Goal: Task Accomplishment & Management: Manage account settings

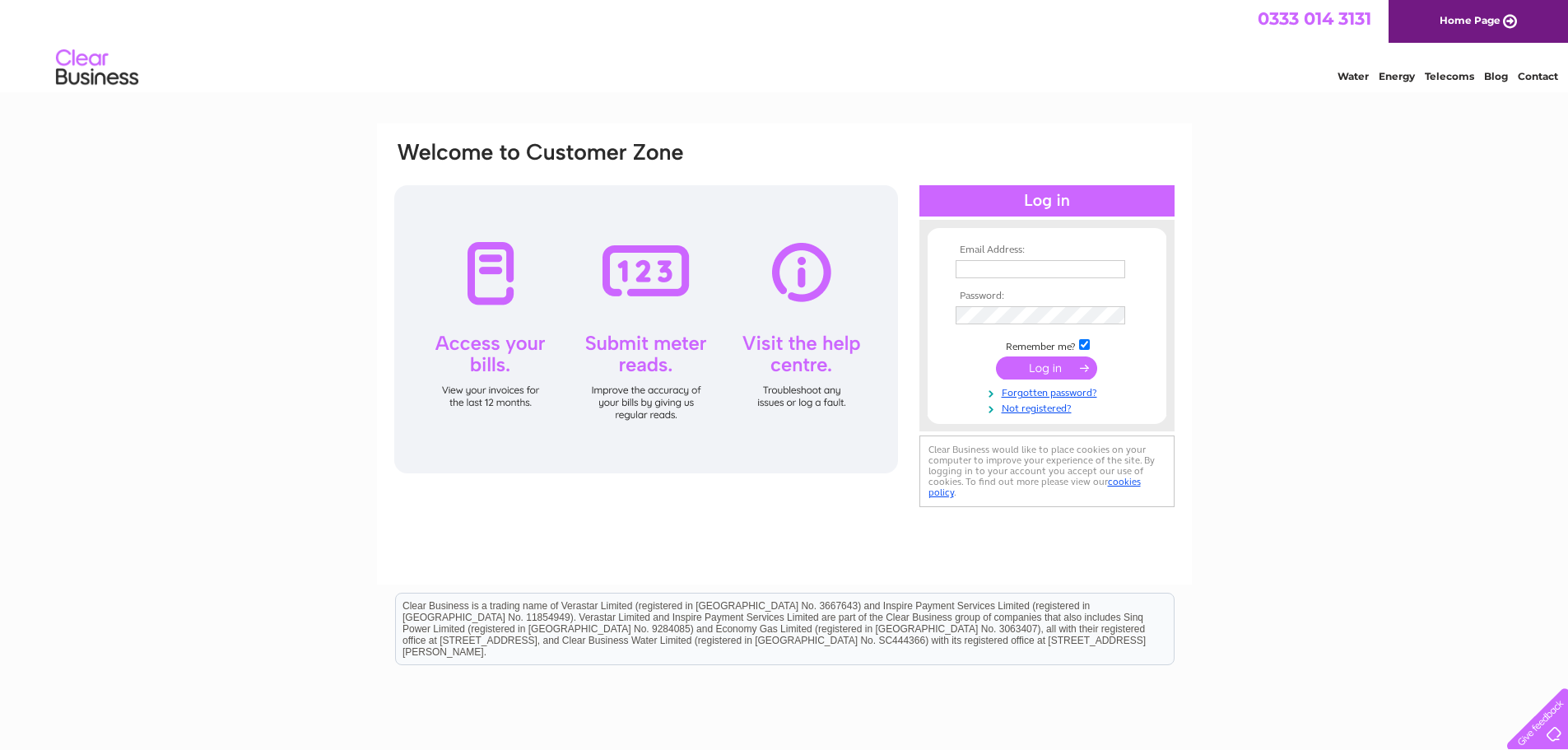
type input "accounts@charlesandivy.co.uk"
click at [1048, 365] on input "submit" at bounding box center [1046, 367] width 101 height 23
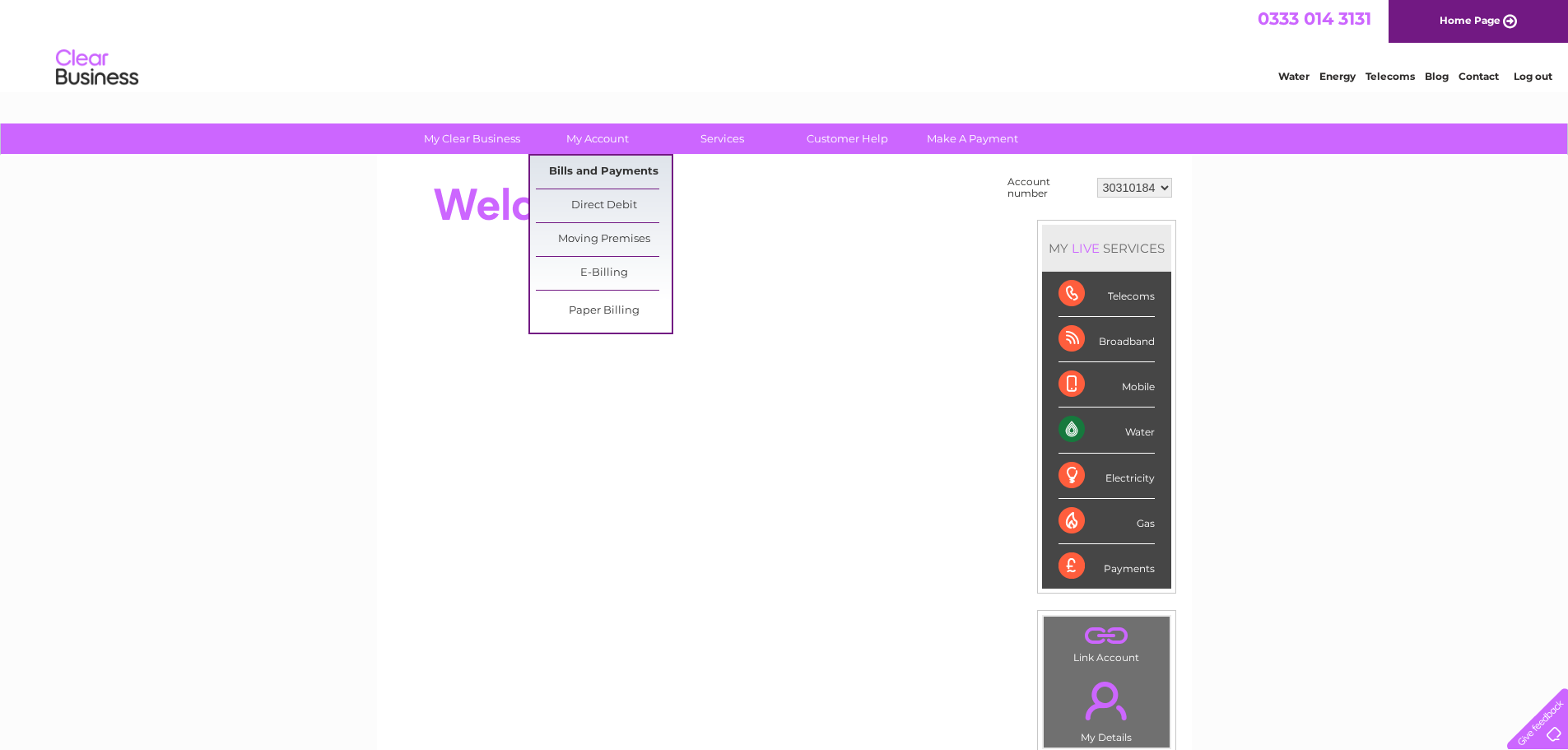
click at [593, 171] on link "Bills and Payments" at bounding box center [603, 171] width 136 height 33
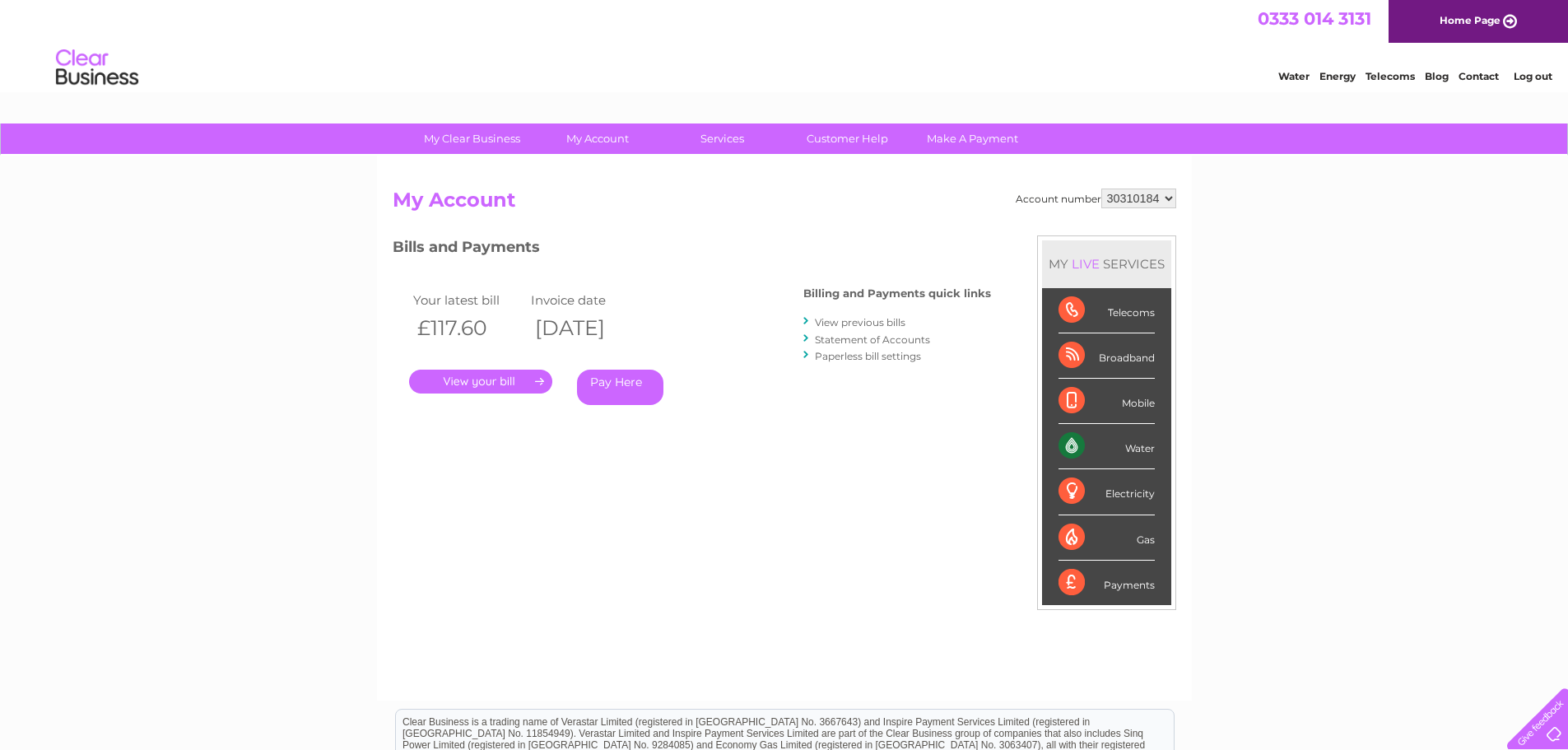
click at [500, 379] on link "." at bounding box center [481, 381] width 143 height 24
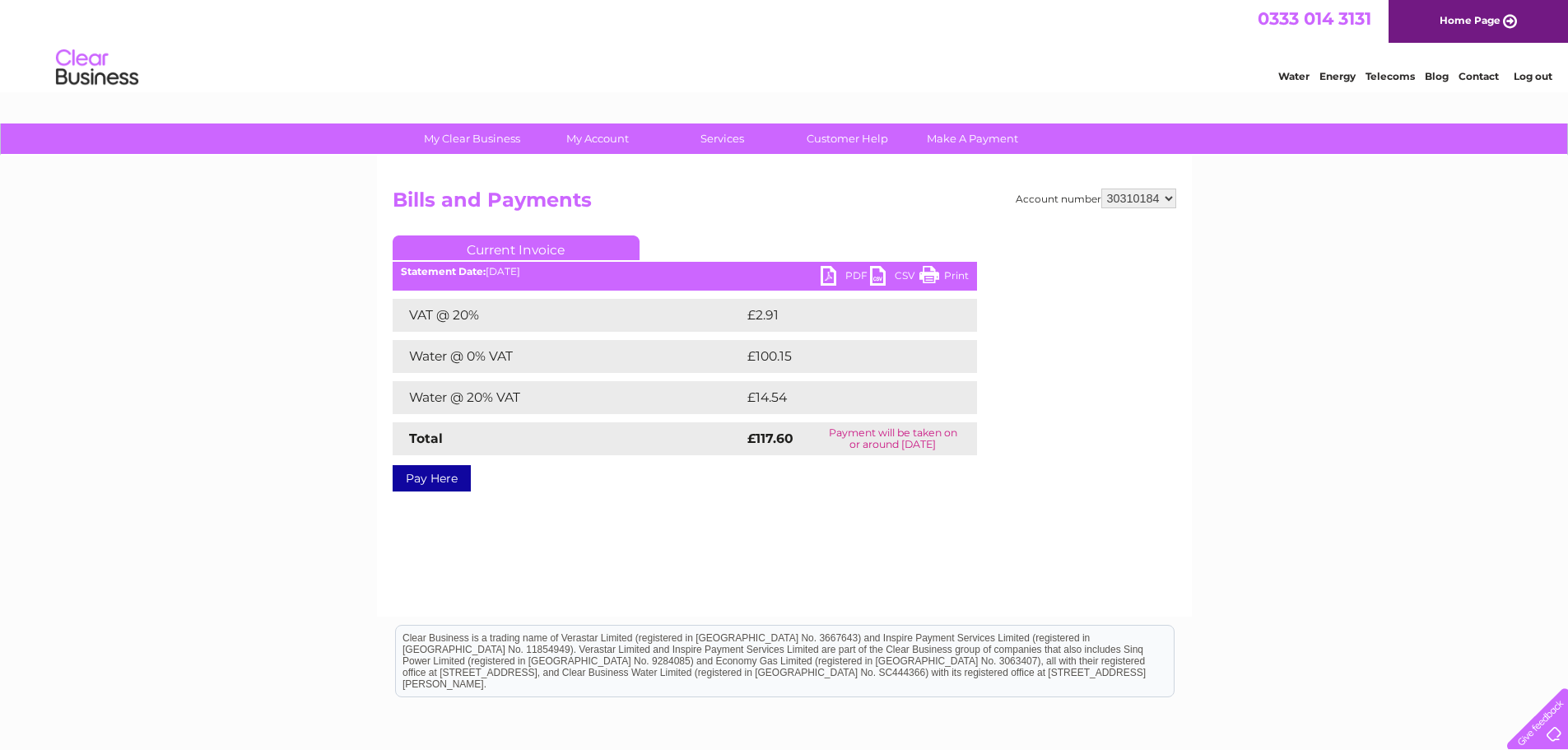
click at [832, 278] on link "PDF" at bounding box center [845, 278] width 50 height 24
